Goal: Task Accomplishment & Management: Use online tool/utility

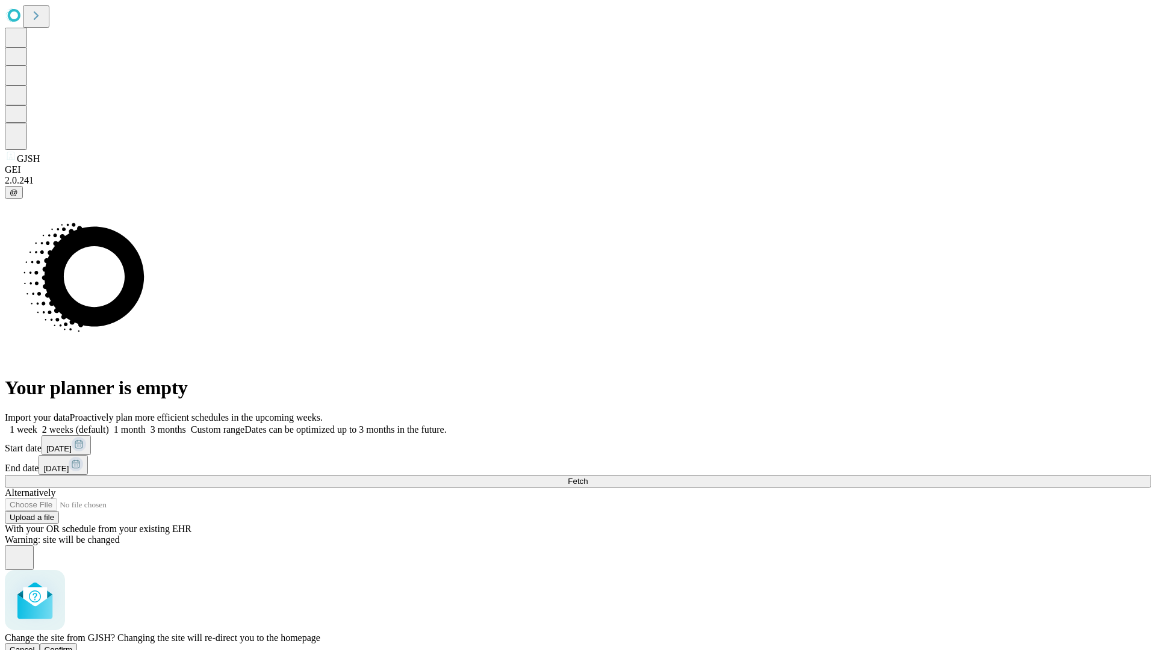
click at [73, 646] on span "Confirm" at bounding box center [59, 650] width 28 height 9
click at [37, 425] on label "1 week" at bounding box center [21, 430] width 33 height 10
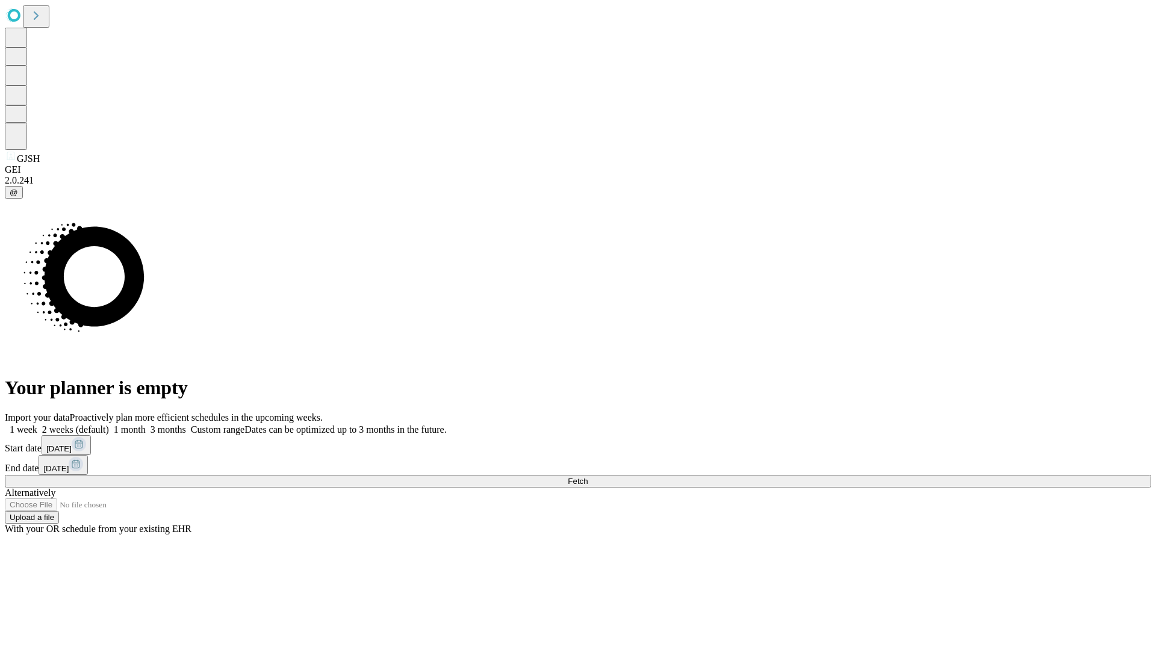
click at [588, 477] on span "Fetch" at bounding box center [578, 481] width 20 height 9
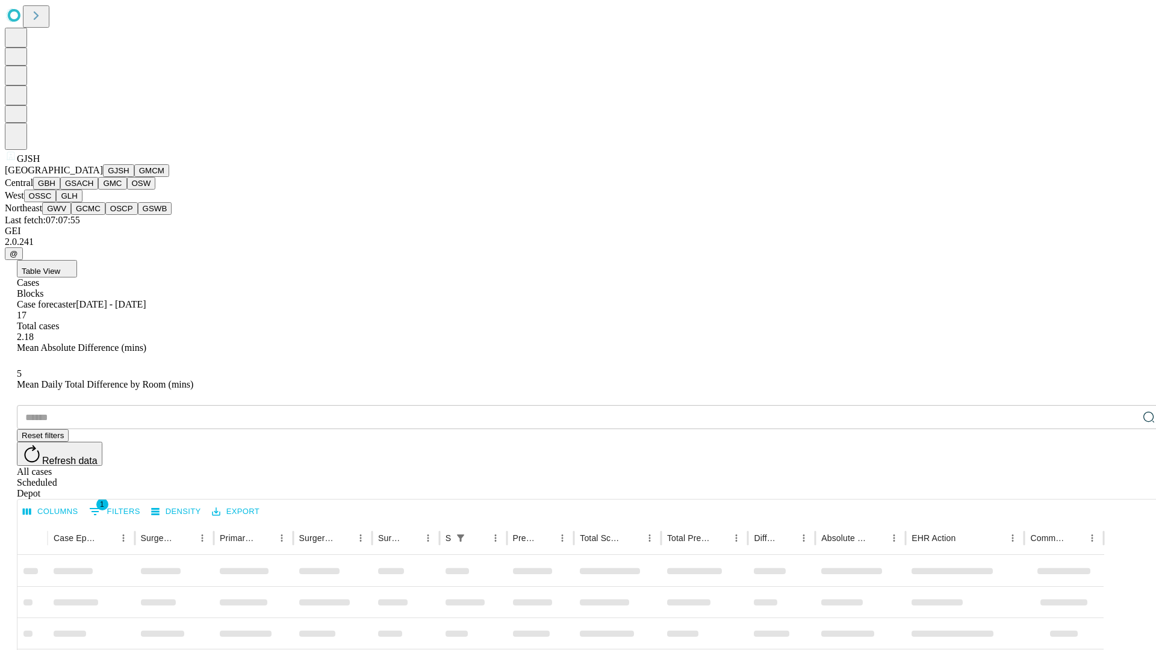
click at [134, 177] on button "GMCM" at bounding box center [151, 170] width 35 height 13
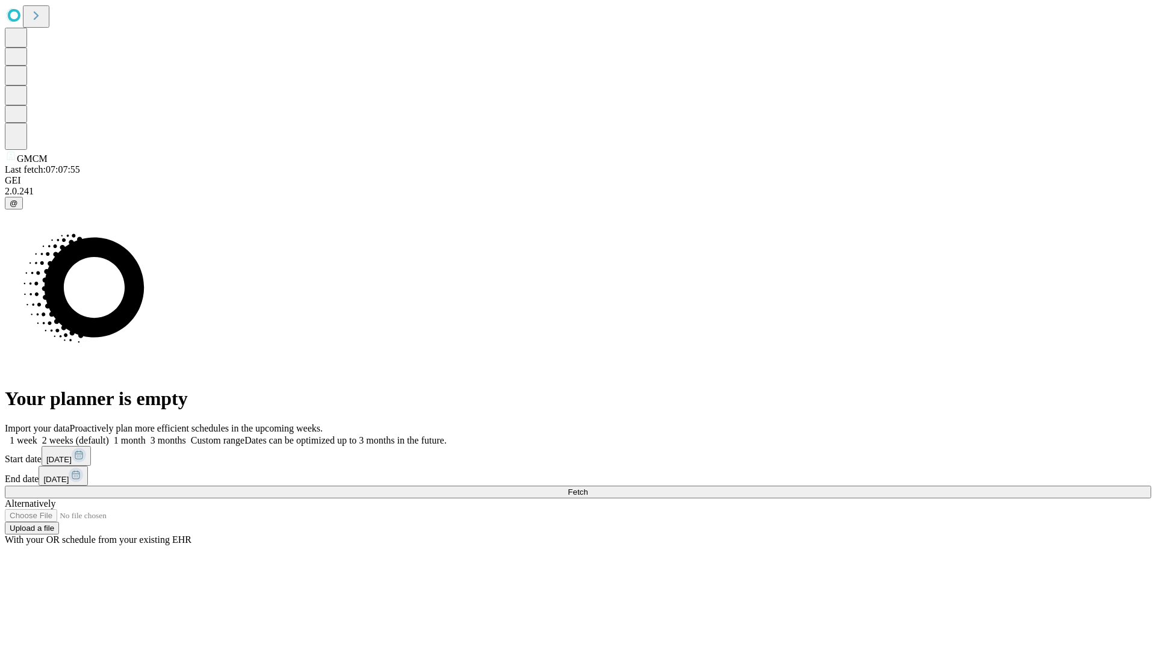
click at [37, 435] on label "1 week" at bounding box center [21, 440] width 33 height 10
click at [588, 488] on span "Fetch" at bounding box center [578, 492] width 20 height 9
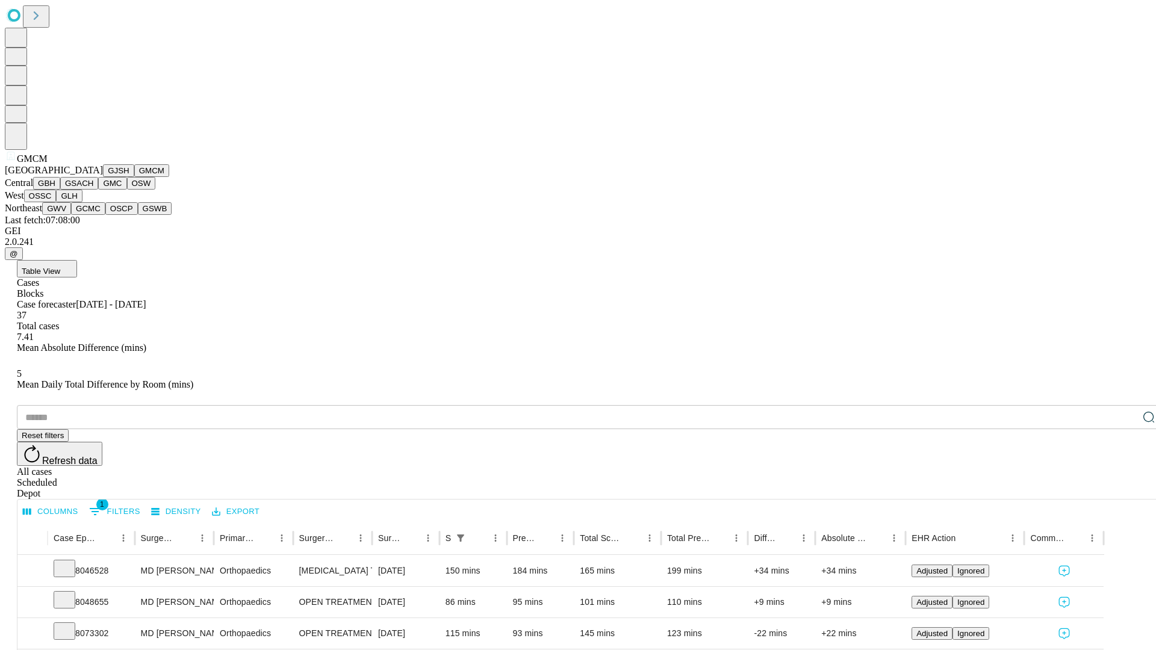
click at [60, 190] on button "GBH" at bounding box center [46, 183] width 27 height 13
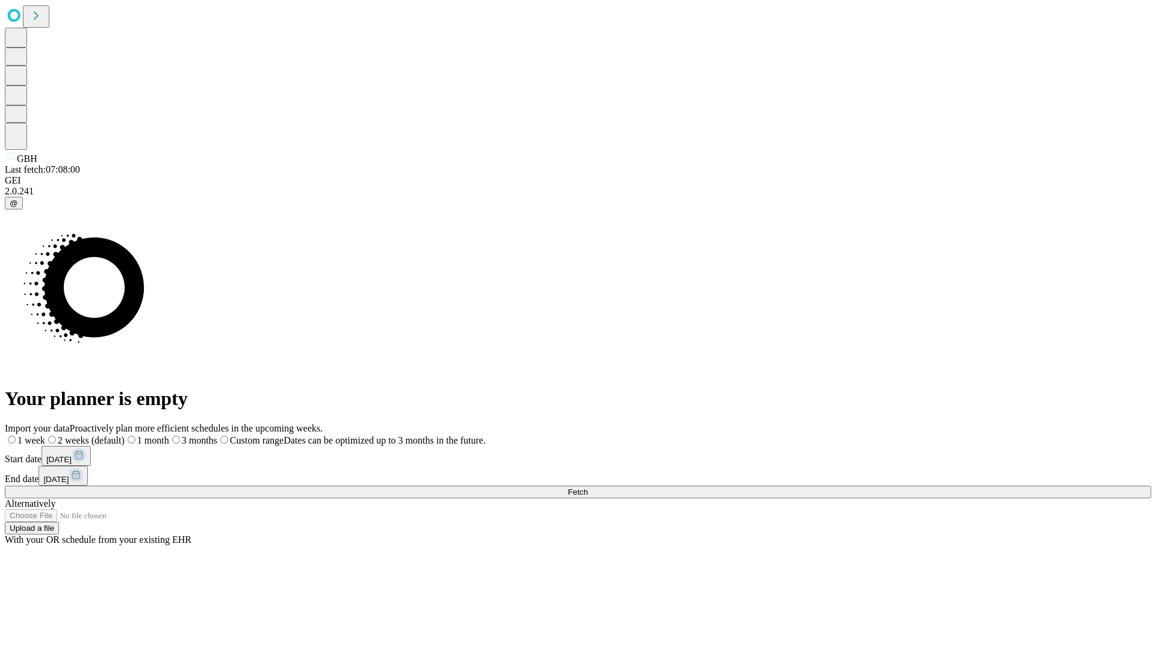
click at [45, 435] on label "1 week" at bounding box center [25, 440] width 40 height 10
click at [588, 488] on span "Fetch" at bounding box center [578, 492] width 20 height 9
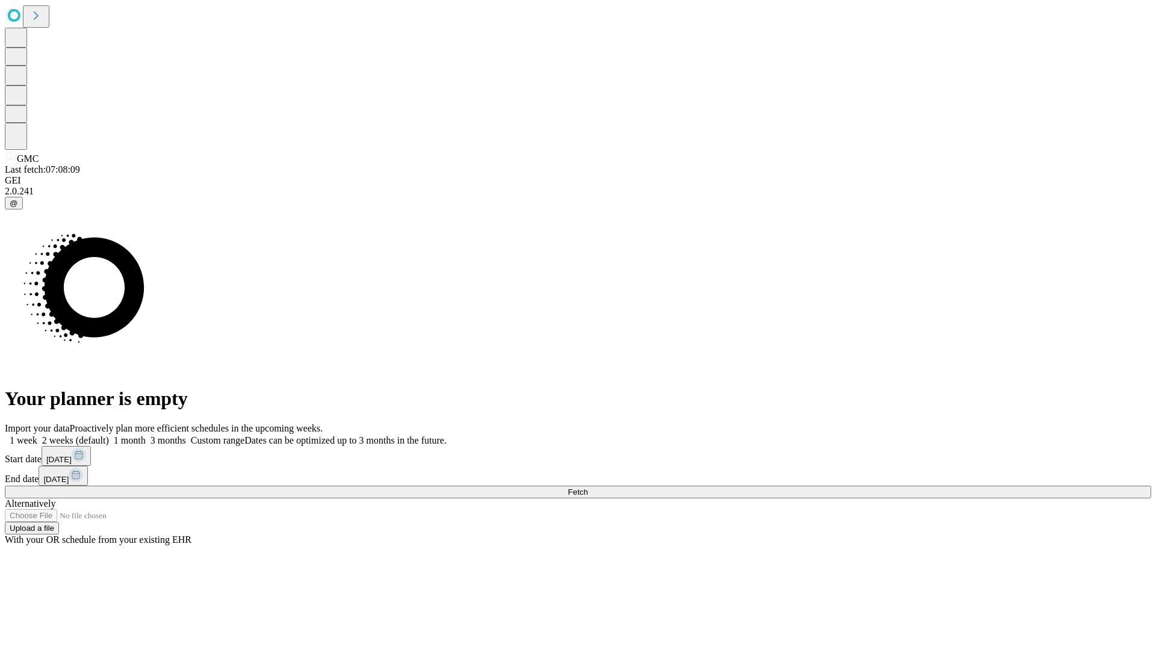
click at [37, 435] on label "1 week" at bounding box center [21, 440] width 33 height 10
click at [588, 488] on span "Fetch" at bounding box center [578, 492] width 20 height 9
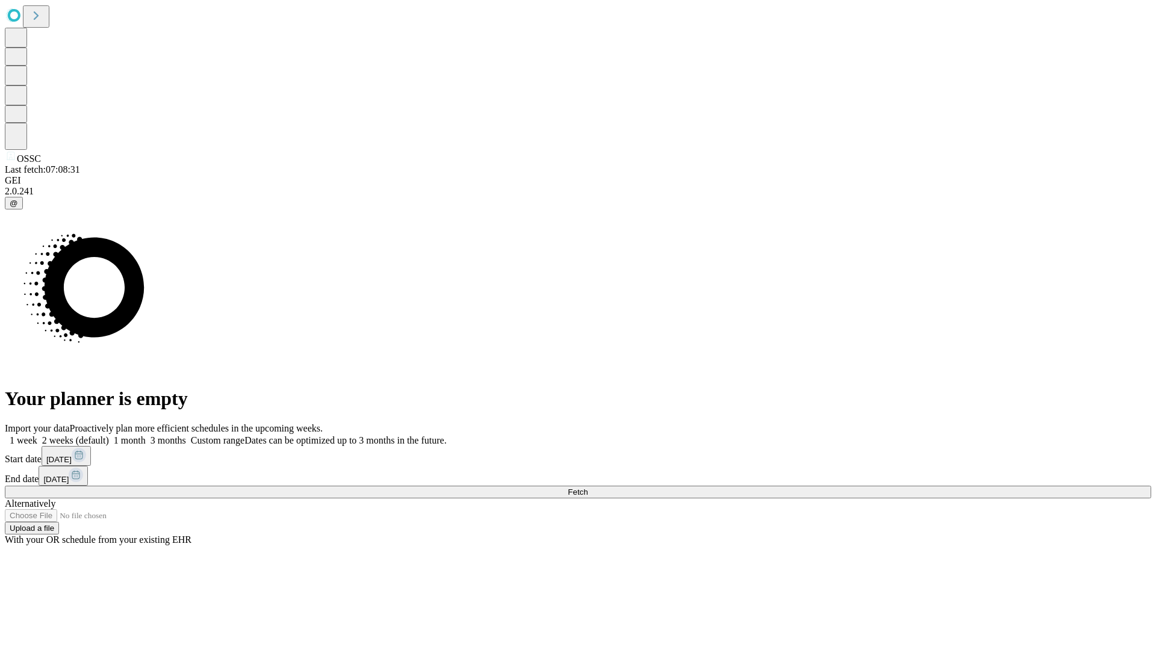
click at [37, 435] on label "1 week" at bounding box center [21, 440] width 33 height 10
click at [588, 488] on span "Fetch" at bounding box center [578, 492] width 20 height 9
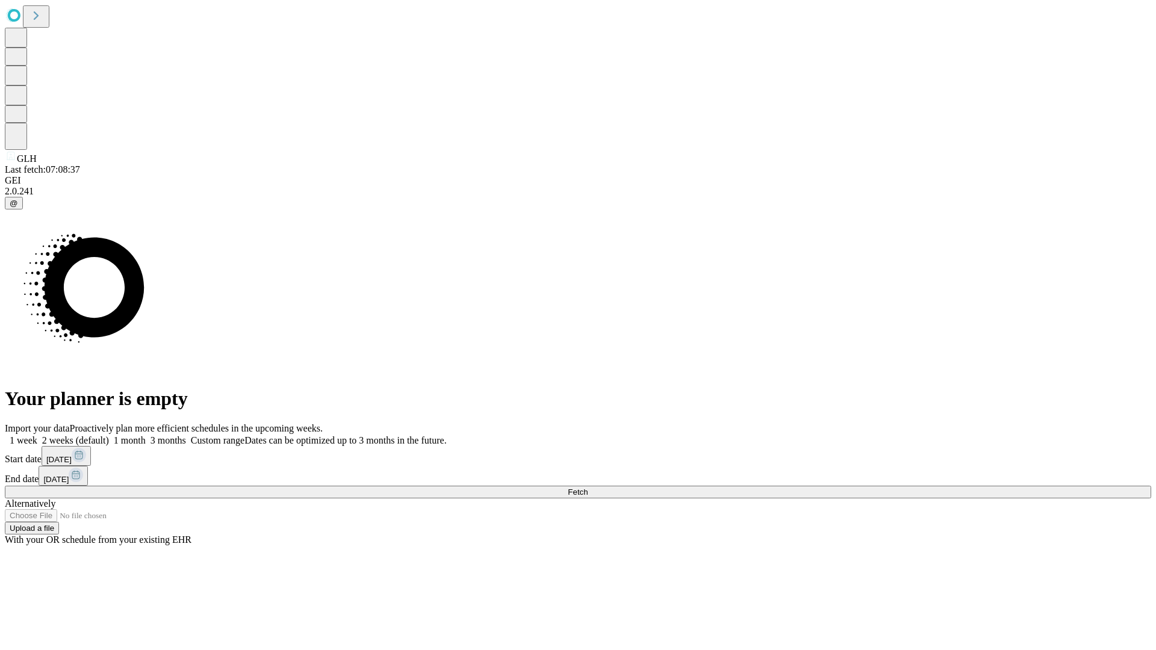
click at [588, 488] on span "Fetch" at bounding box center [578, 492] width 20 height 9
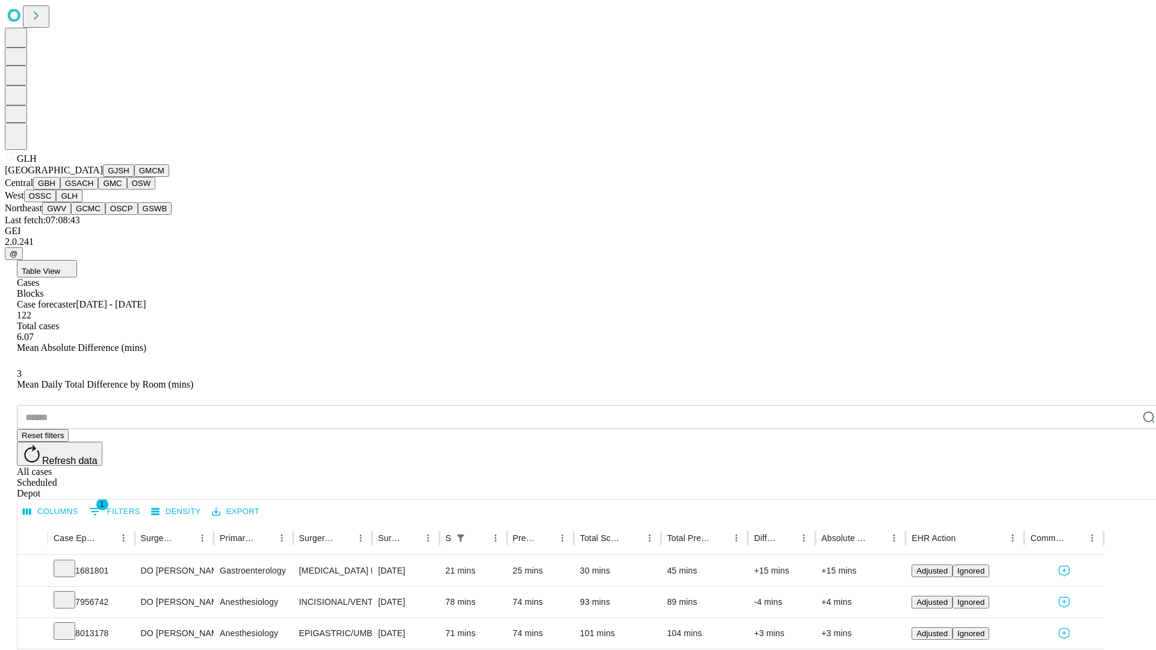
click at [71, 215] on button "GWV" at bounding box center [56, 208] width 29 height 13
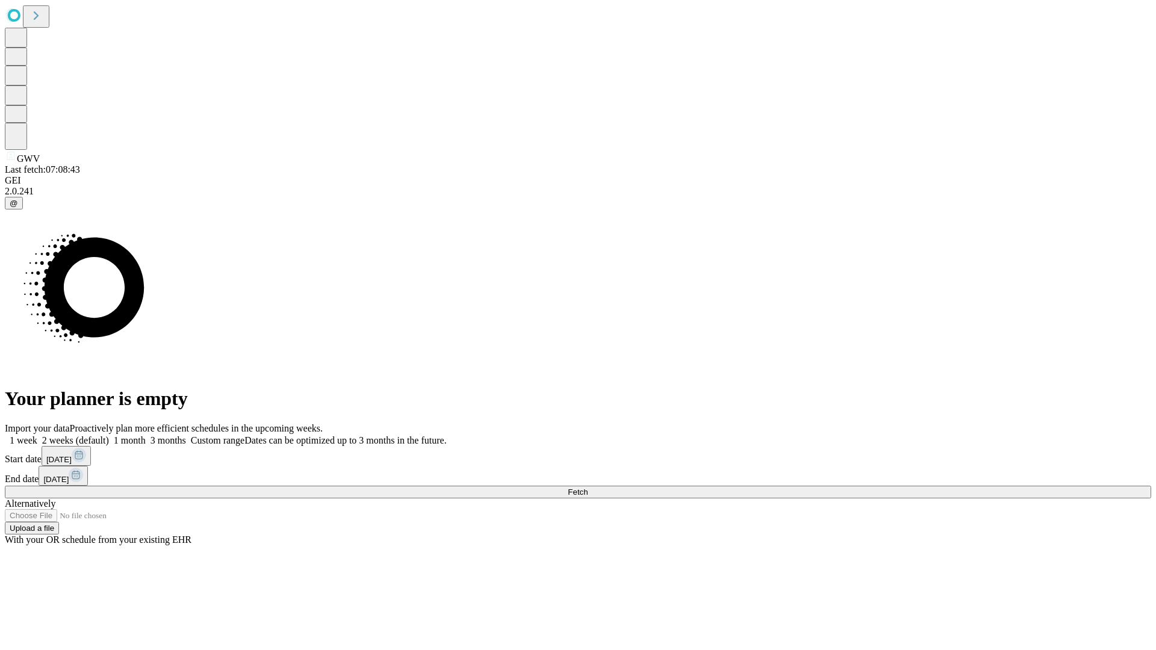
click at [37, 435] on label "1 week" at bounding box center [21, 440] width 33 height 10
click at [588, 488] on span "Fetch" at bounding box center [578, 492] width 20 height 9
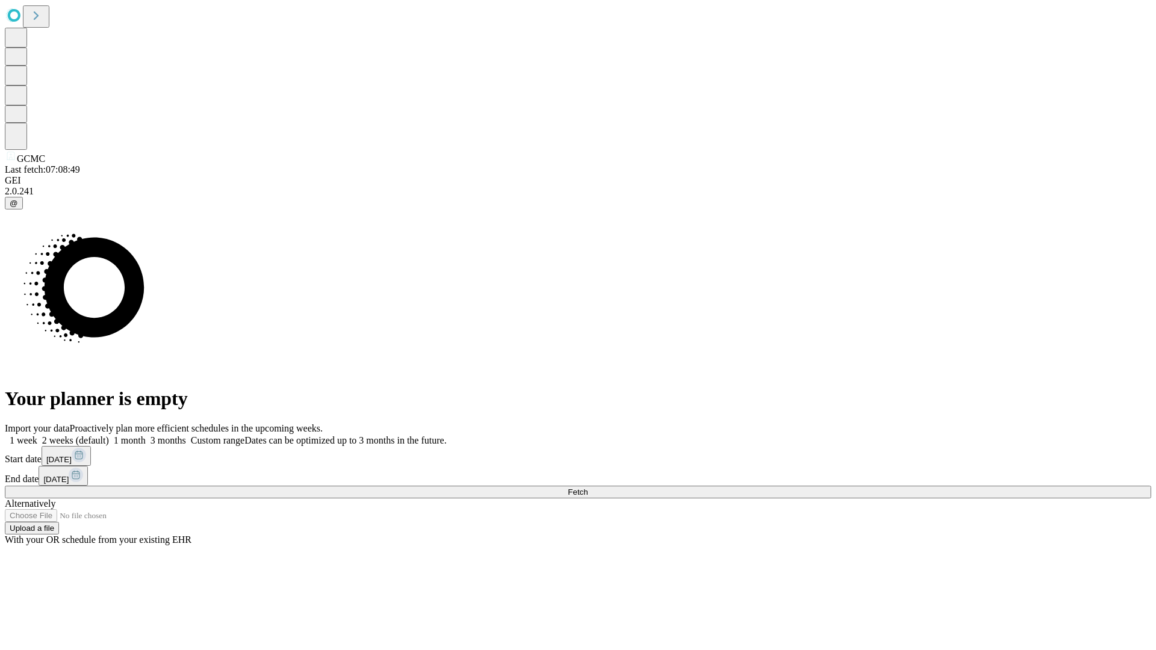
click at [37, 435] on label "1 week" at bounding box center [21, 440] width 33 height 10
click at [588, 488] on span "Fetch" at bounding box center [578, 492] width 20 height 9
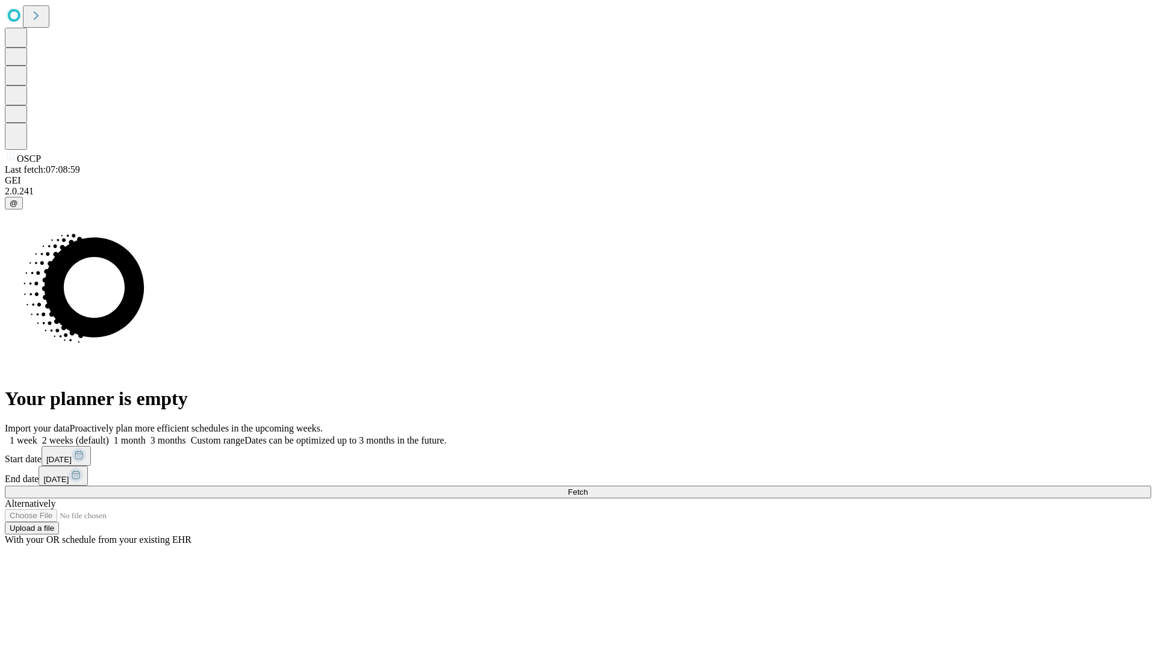
click at [37, 435] on label "1 week" at bounding box center [21, 440] width 33 height 10
click at [588, 488] on span "Fetch" at bounding box center [578, 492] width 20 height 9
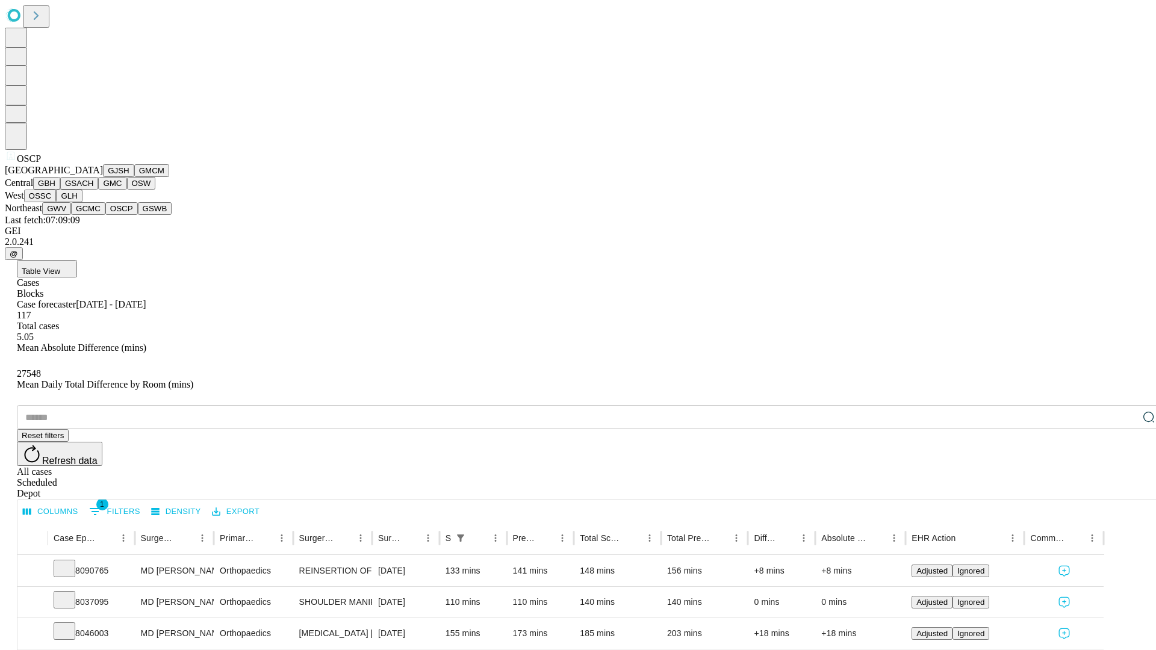
click at [138, 215] on button "GSWB" at bounding box center [155, 208] width 34 height 13
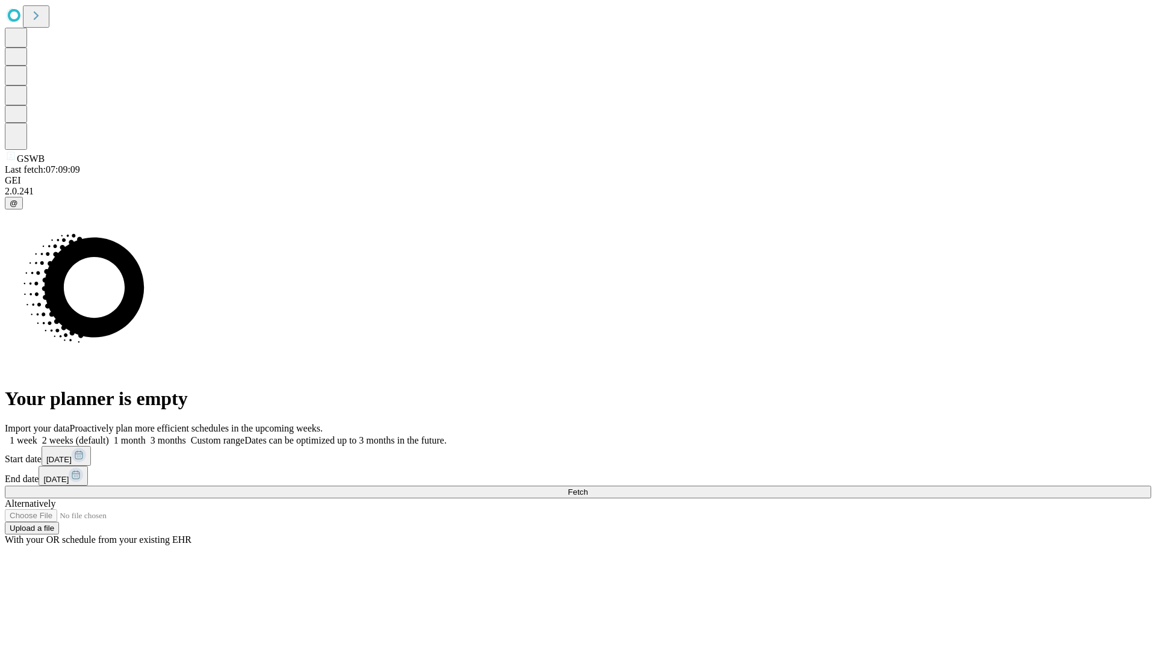
click at [37, 435] on label "1 week" at bounding box center [21, 440] width 33 height 10
click at [588, 488] on span "Fetch" at bounding box center [578, 492] width 20 height 9
